Goal: Task Accomplishment & Management: Manage account settings

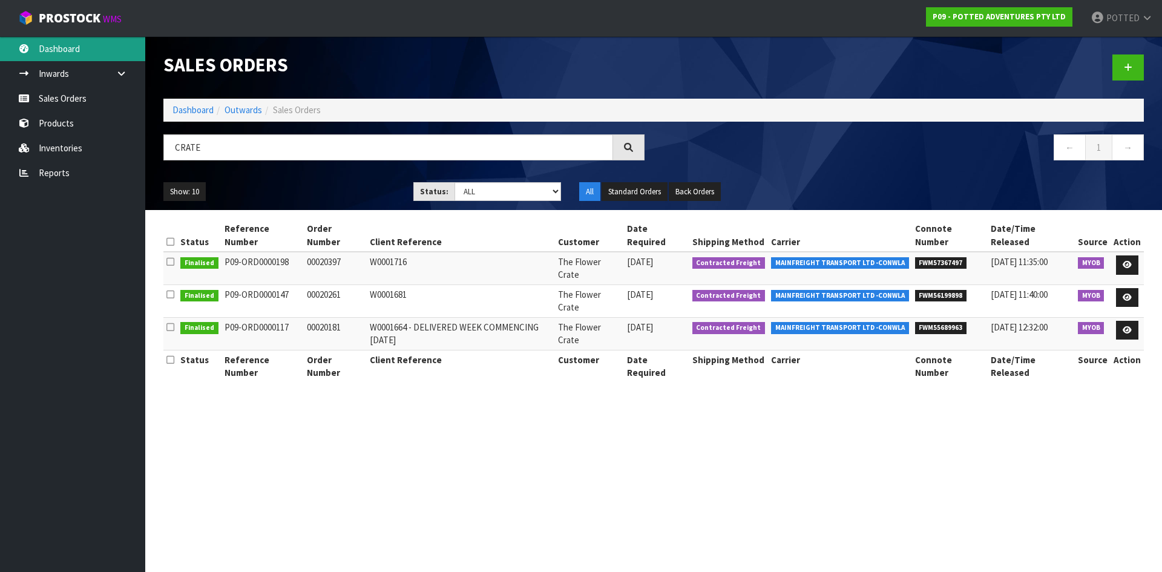
click at [57, 52] on link "Dashboard" at bounding box center [72, 48] width 145 height 25
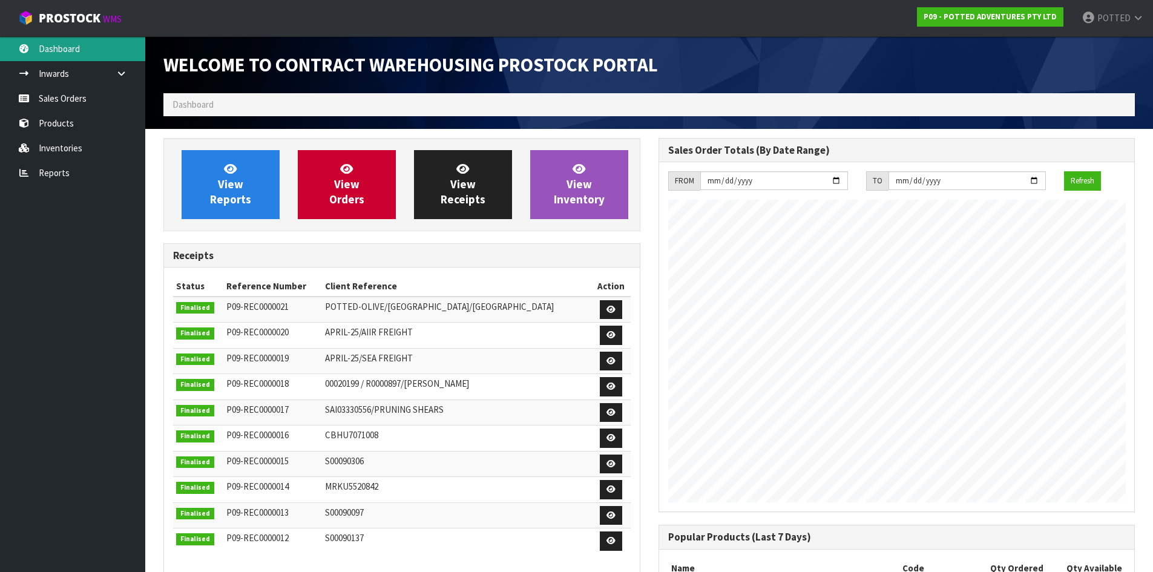
scroll to position [671, 494]
click at [83, 99] on link "Sales Orders" at bounding box center [72, 98] width 145 height 25
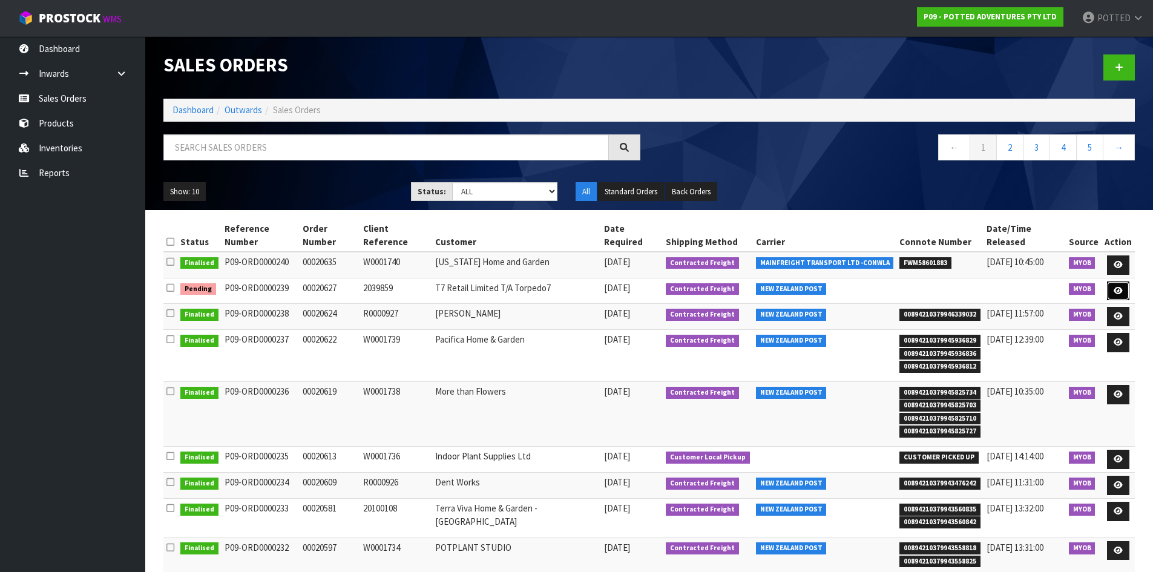
click at [1119, 281] on link at bounding box center [1118, 290] width 22 height 19
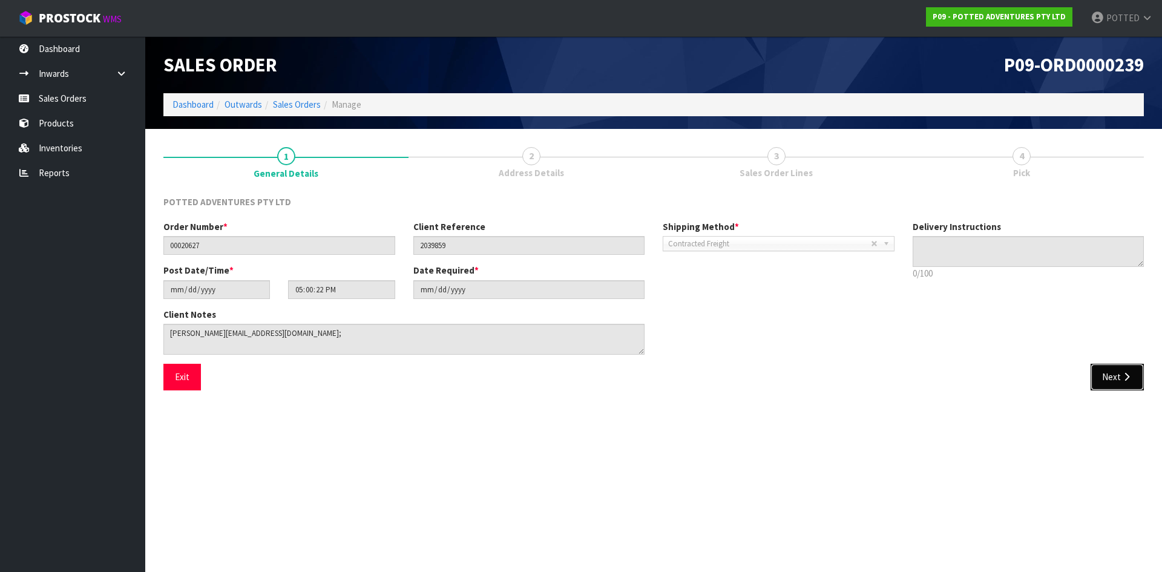
click at [1110, 374] on button "Next" at bounding box center [1116, 377] width 53 height 26
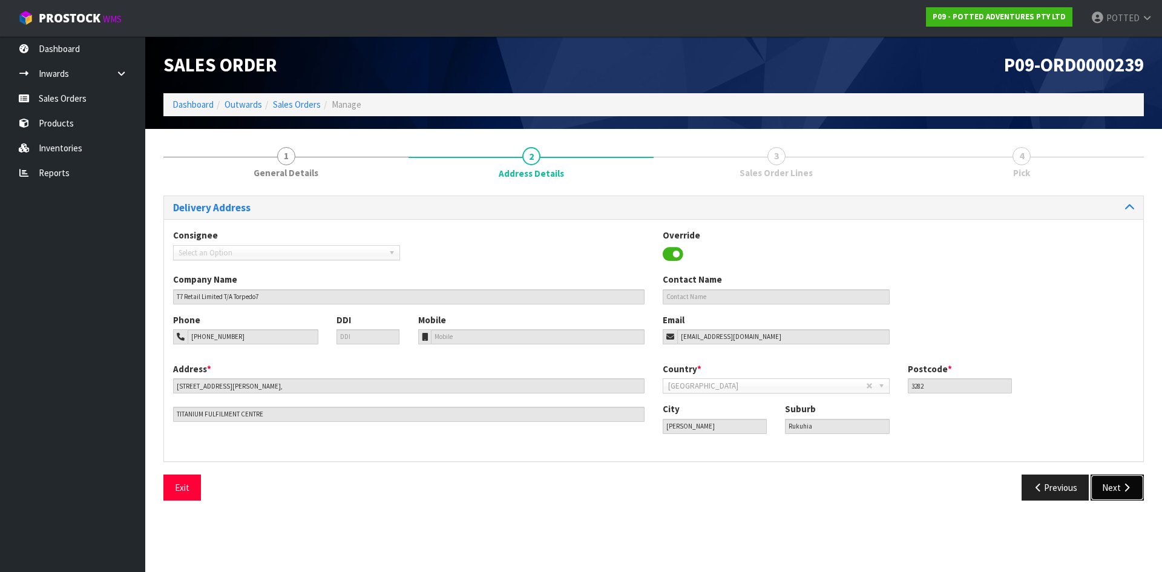
click at [1112, 488] on button "Next" at bounding box center [1116, 487] width 53 height 26
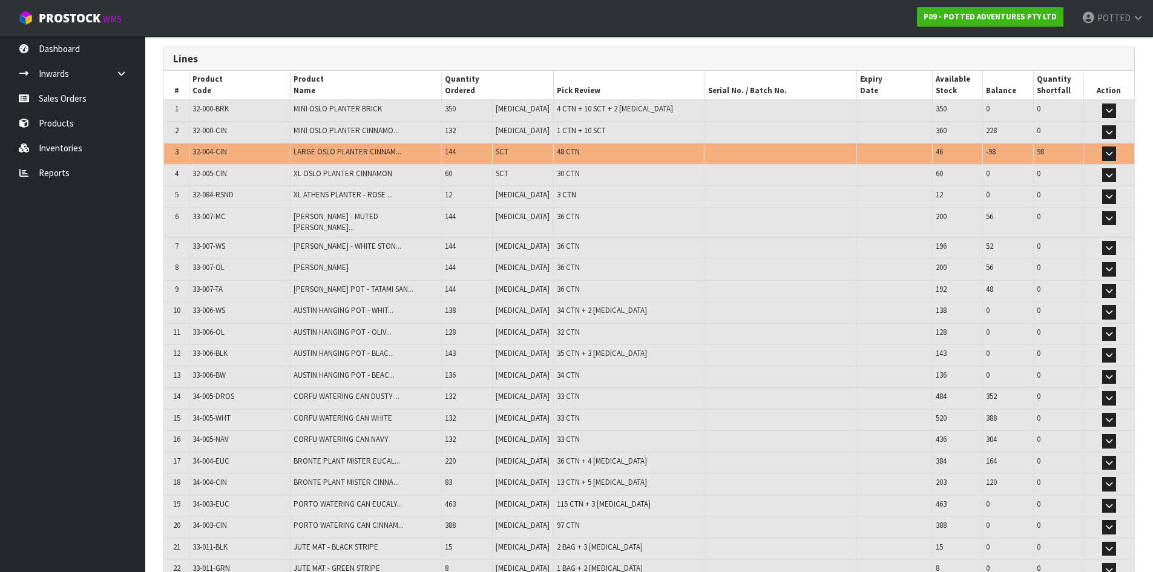
scroll to position [121, 0]
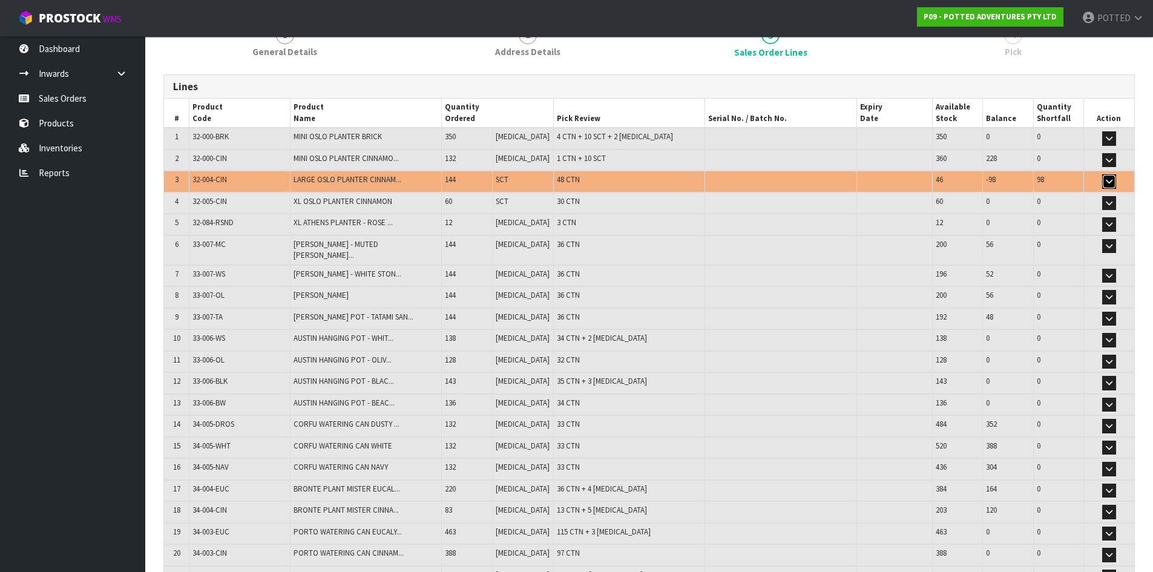
click at [1108, 182] on icon "button" at bounding box center [1108, 181] width 7 height 8
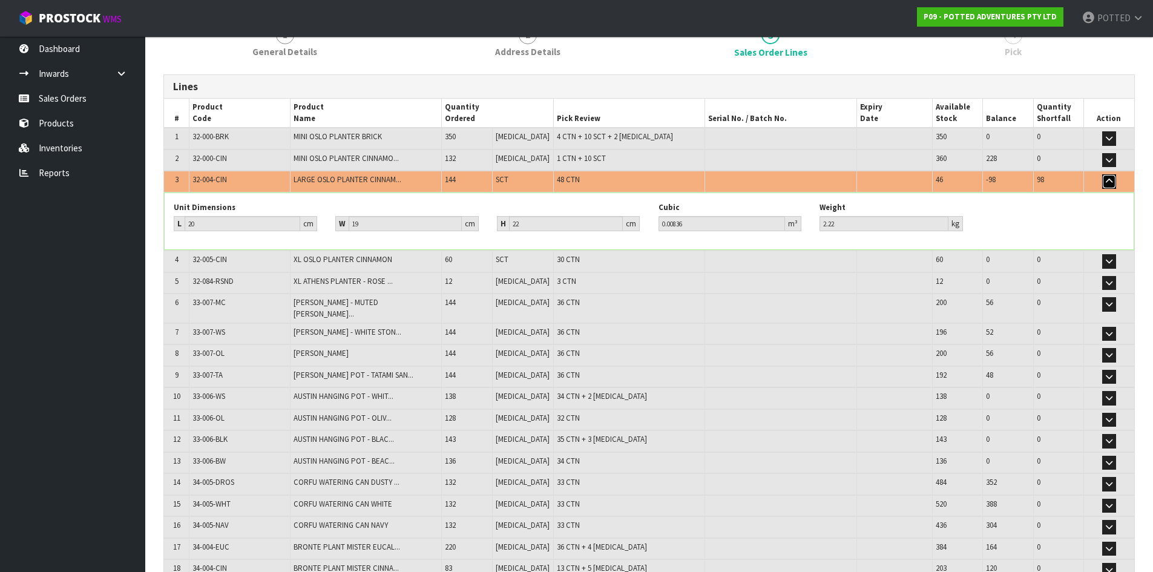
click at [1108, 182] on icon "button" at bounding box center [1108, 181] width 7 height 8
